Goal: Task Accomplishment & Management: Manage account settings

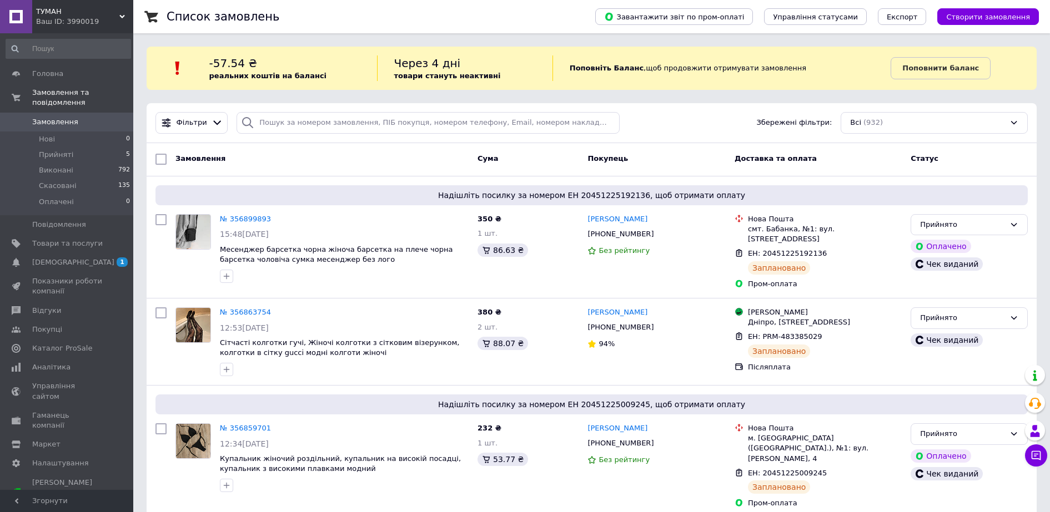
click at [81, 117] on span "Замовлення" at bounding box center [67, 122] width 71 height 10
click at [240, 308] on link "№ 356863754" at bounding box center [245, 312] width 51 height 8
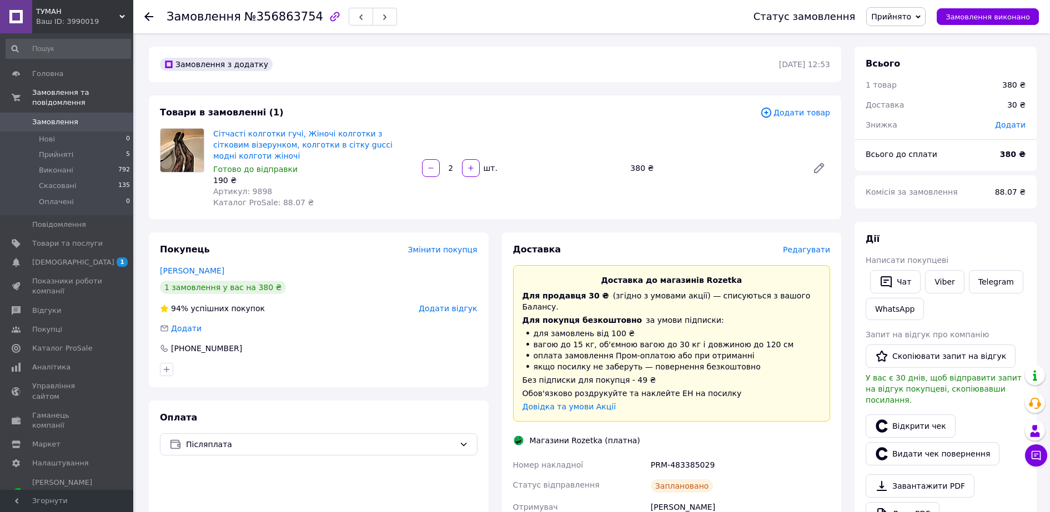
scroll to position [162, 0]
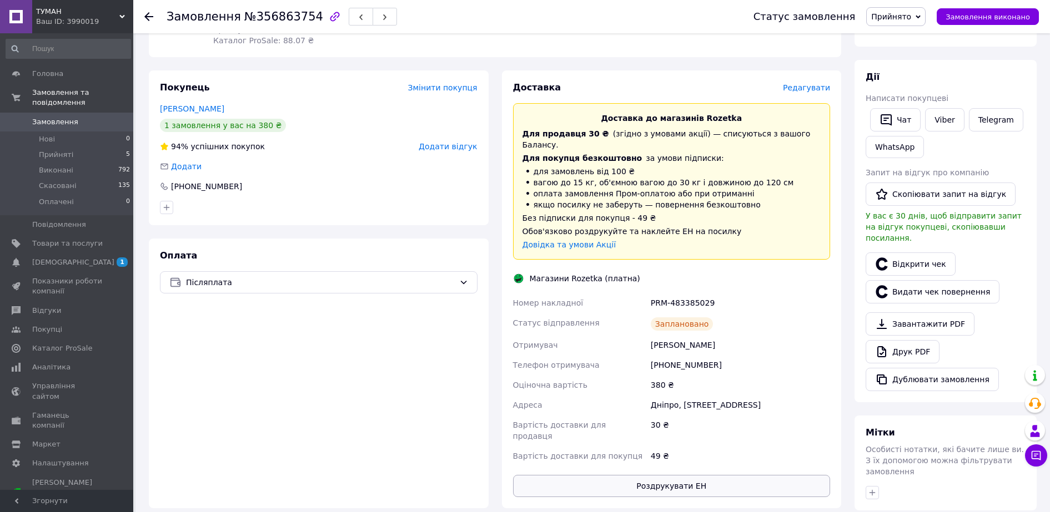
click at [698, 475] on button "Роздрукувати ЕН" at bounding box center [672, 486] width 318 height 22
